Goal: Task Accomplishment & Management: Manage account settings

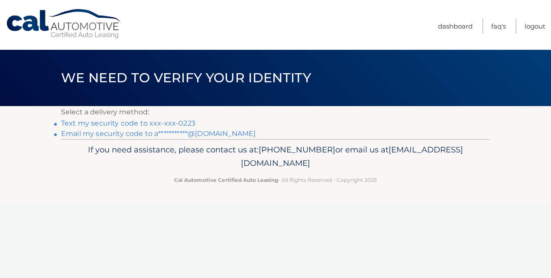
click at [126, 123] on link "Text my security code to xxx-xxx-0223" at bounding box center [128, 123] width 134 height 8
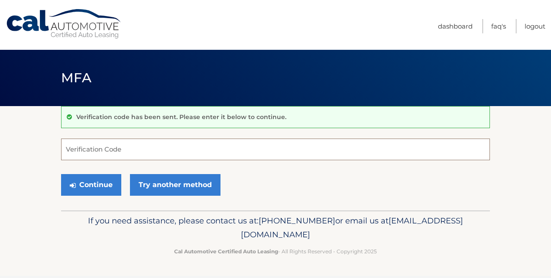
click at [86, 153] on input "Verification Code" at bounding box center [275, 150] width 429 height 22
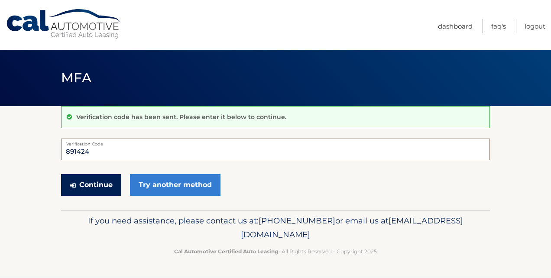
type input "891424"
click at [85, 180] on button "Continue" at bounding box center [91, 185] width 60 height 22
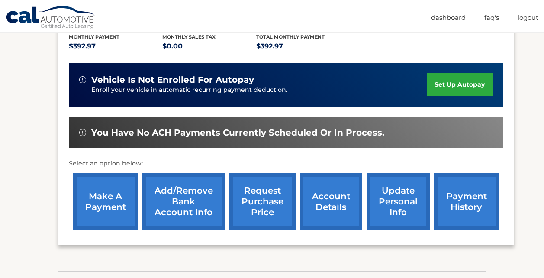
scroll to position [212, 0]
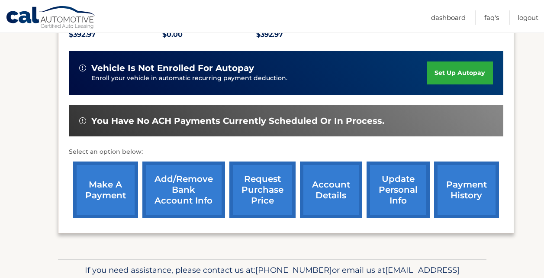
click at [99, 177] on link "make a payment" at bounding box center [105, 190] width 65 height 57
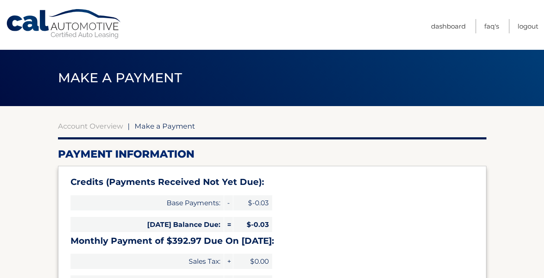
select select "NWVkMjQ2NmQtZTM0MC00YzEyLWJhOTUtNjgxNzliNDY2NmUy"
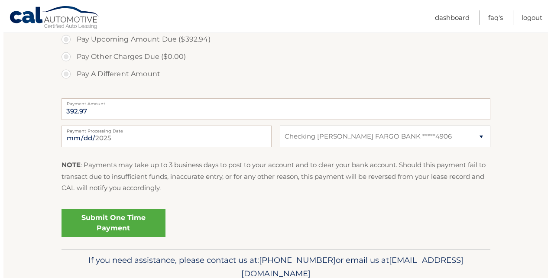
scroll to position [342, 0]
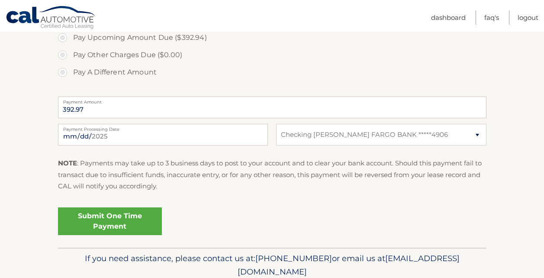
click at [97, 220] on link "Submit One Time Payment" at bounding box center [110, 221] width 104 height 28
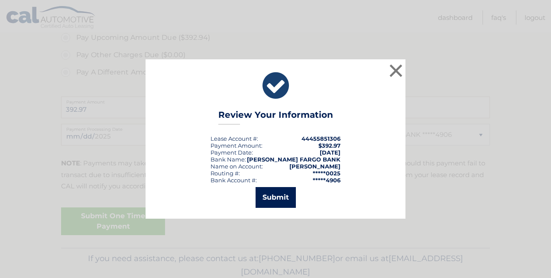
click at [280, 194] on button "Submit" at bounding box center [275, 197] width 40 height 21
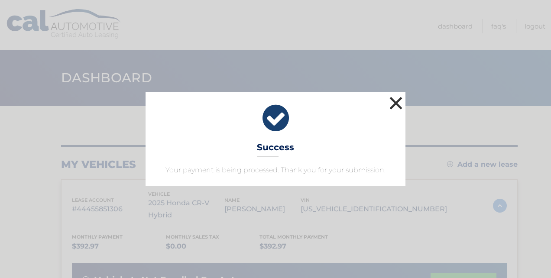
click at [394, 100] on button "×" at bounding box center [395, 102] width 17 height 17
